Goal: Information Seeking & Learning: Learn about a topic

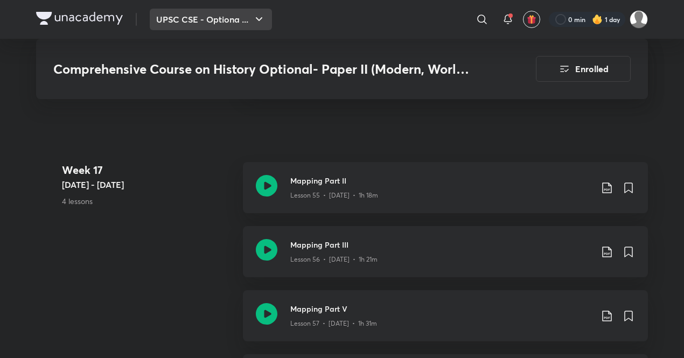
click at [248, 24] on button "UPSC CSE - Optiona ..." at bounding box center [211, 20] width 122 height 22
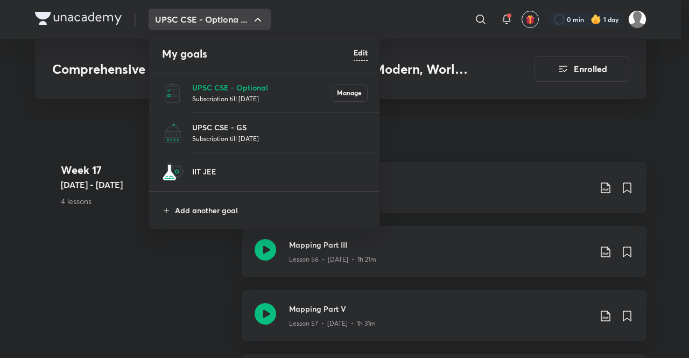
click at [237, 139] on p "Subscription till [DATE]" at bounding box center [280, 138] width 176 height 11
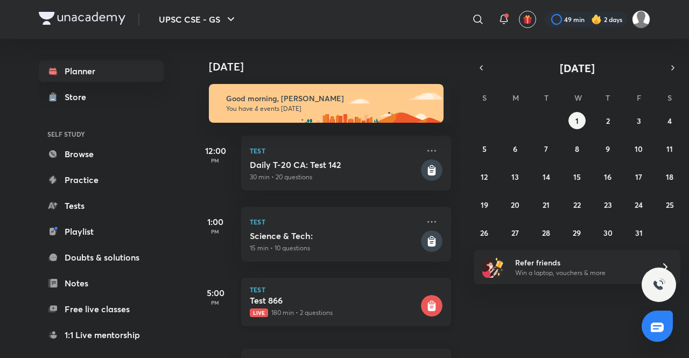
click at [363, 298] on h5 "Test 866" at bounding box center [334, 300] width 169 height 11
click at [384, 308] on p "Live 180 min • 2 questions" at bounding box center [334, 313] width 169 height 10
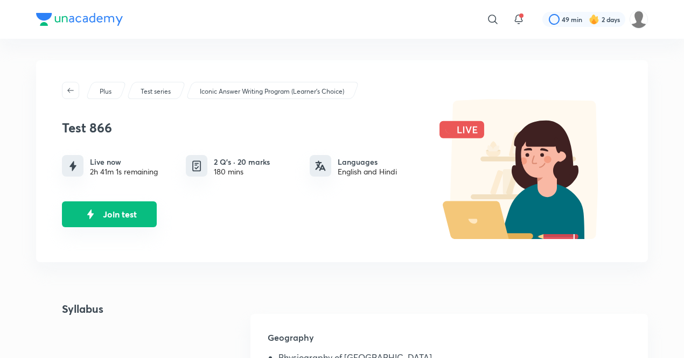
click at [131, 220] on button "Join test" at bounding box center [109, 214] width 95 height 26
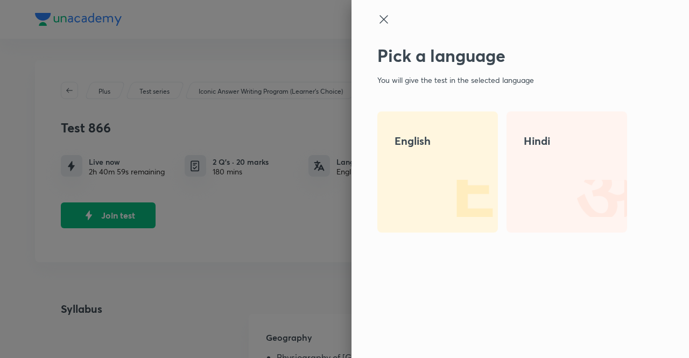
click at [440, 148] on h4 "English" at bounding box center [438, 141] width 86 height 16
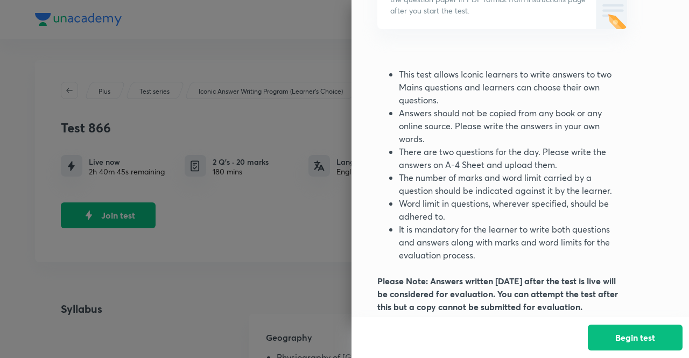
scroll to position [162, 0]
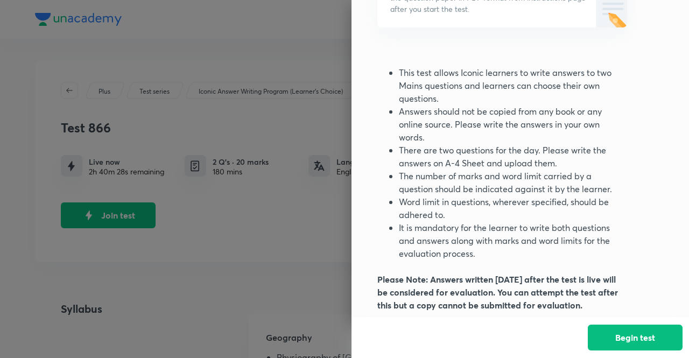
click at [281, 251] on div at bounding box center [344, 179] width 689 height 358
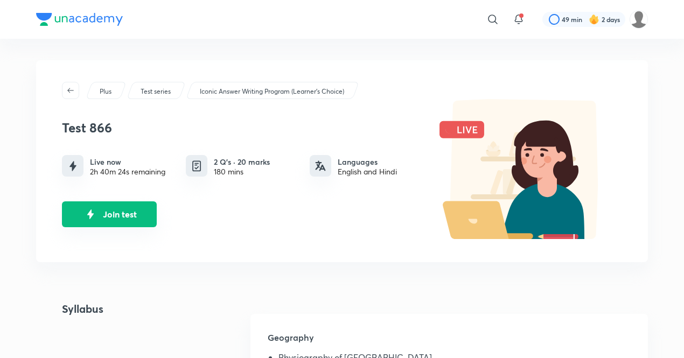
click at [130, 216] on button "Join test" at bounding box center [109, 214] width 95 height 26
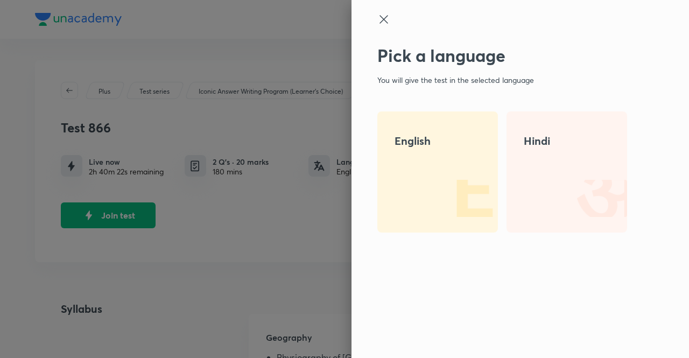
click at [471, 205] on img at bounding box center [463, 198] width 69 height 69
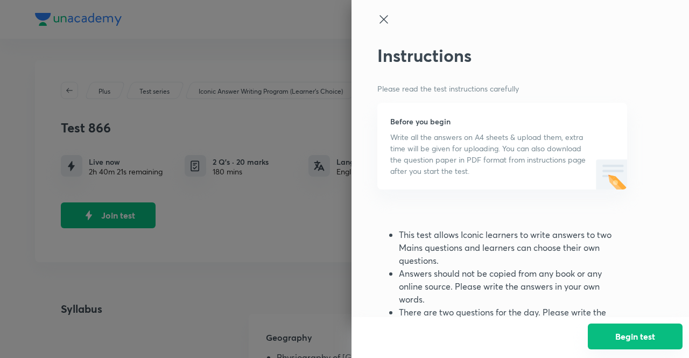
click at [610, 344] on button "Begin test" at bounding box center [635, 337] width 95 height 26
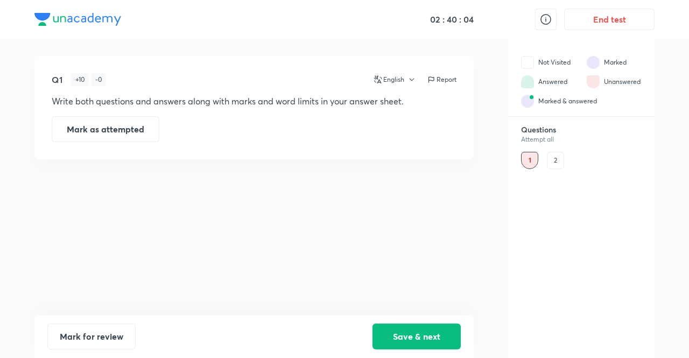
click at [550, 159] on div "2" at bounding box center [555, 160] width 17 height 17
click at [412, 77] on icon "button" at bounding box center [412, 79] width 9 height 9
click at [393, 117] on li "Hindi" at bounding box center [410, 125] width 80 height 20
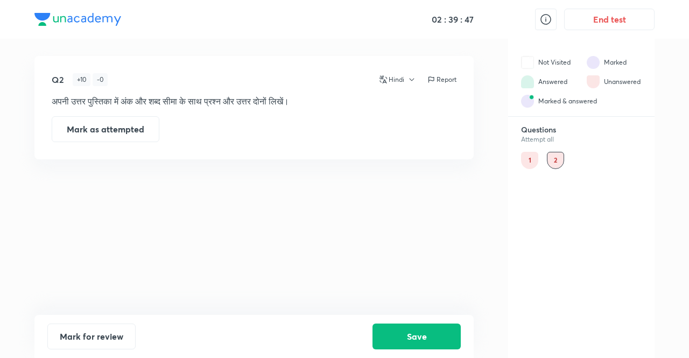
click at [412, 82] on icon "button" at bounding box center [412, 79] width 9 height 9
click at [398, 106] on span "English" at bounding box center [416, 104] width 67 height 11
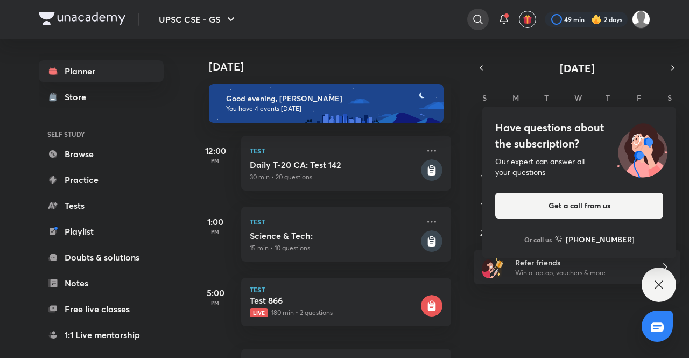
click at [474, 19] on icon at bounding box center [478, 19] width 13 height 13
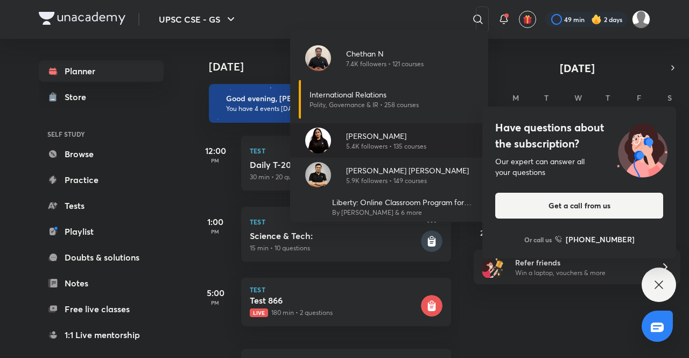
click at [347, 142] on p "5.4K followers • 135 courses" at bounding box center [386, 147] width 80 height 10
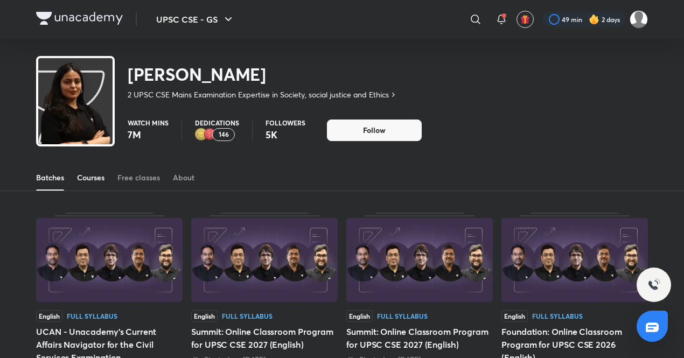
click at [89, 177] on div "Courses" at bounding box center [90, 177] width 27 height 11
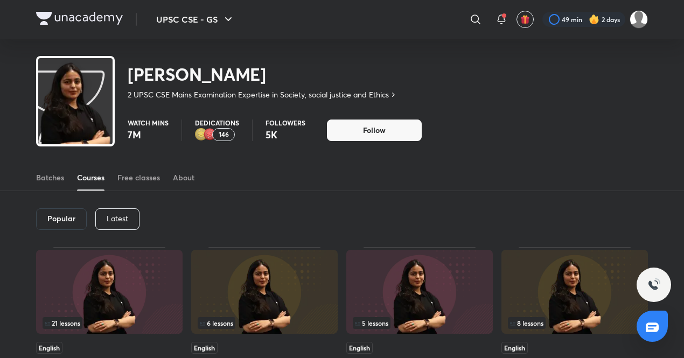
click at [121, 218] on p "Latest" at bounding box center [118, 218] width 22 height 9
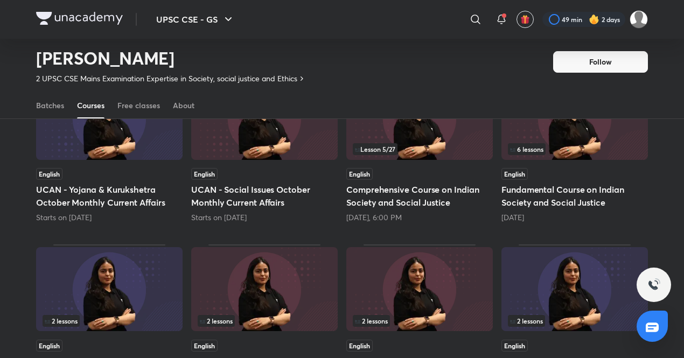
scroll to position [134, 0]
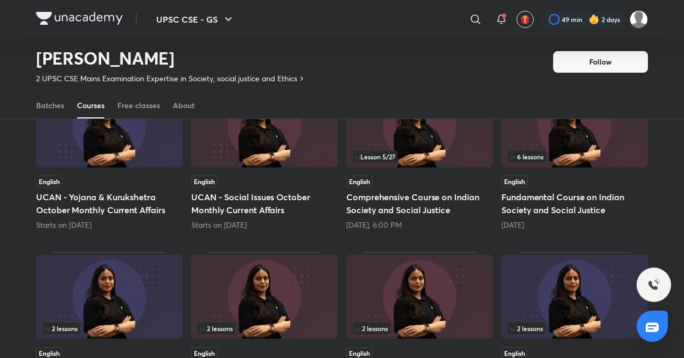
click at [440, 167] on div "Lesson 5 / 27" at bounding box center [419, 126] width 146 height 86
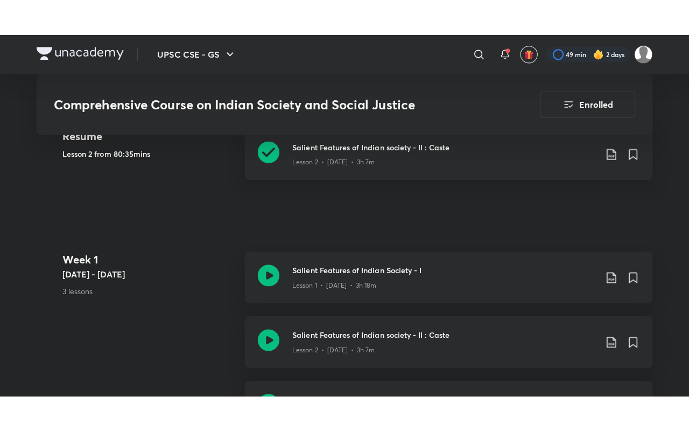
scroll to position [477, 0]
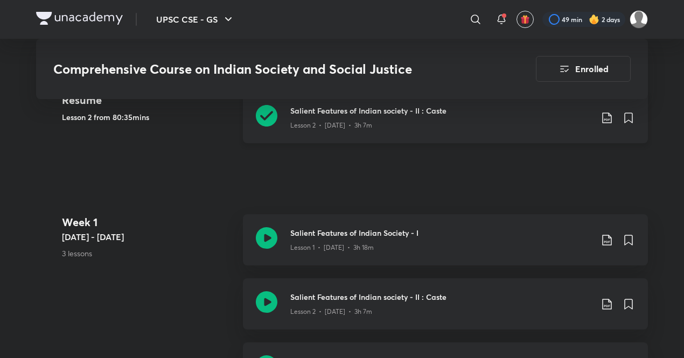
click at [268, 105] on icon at bounding box center [267, 116] width 22 height 22
